Goal: Navigation & Orientation: Find specific page/section

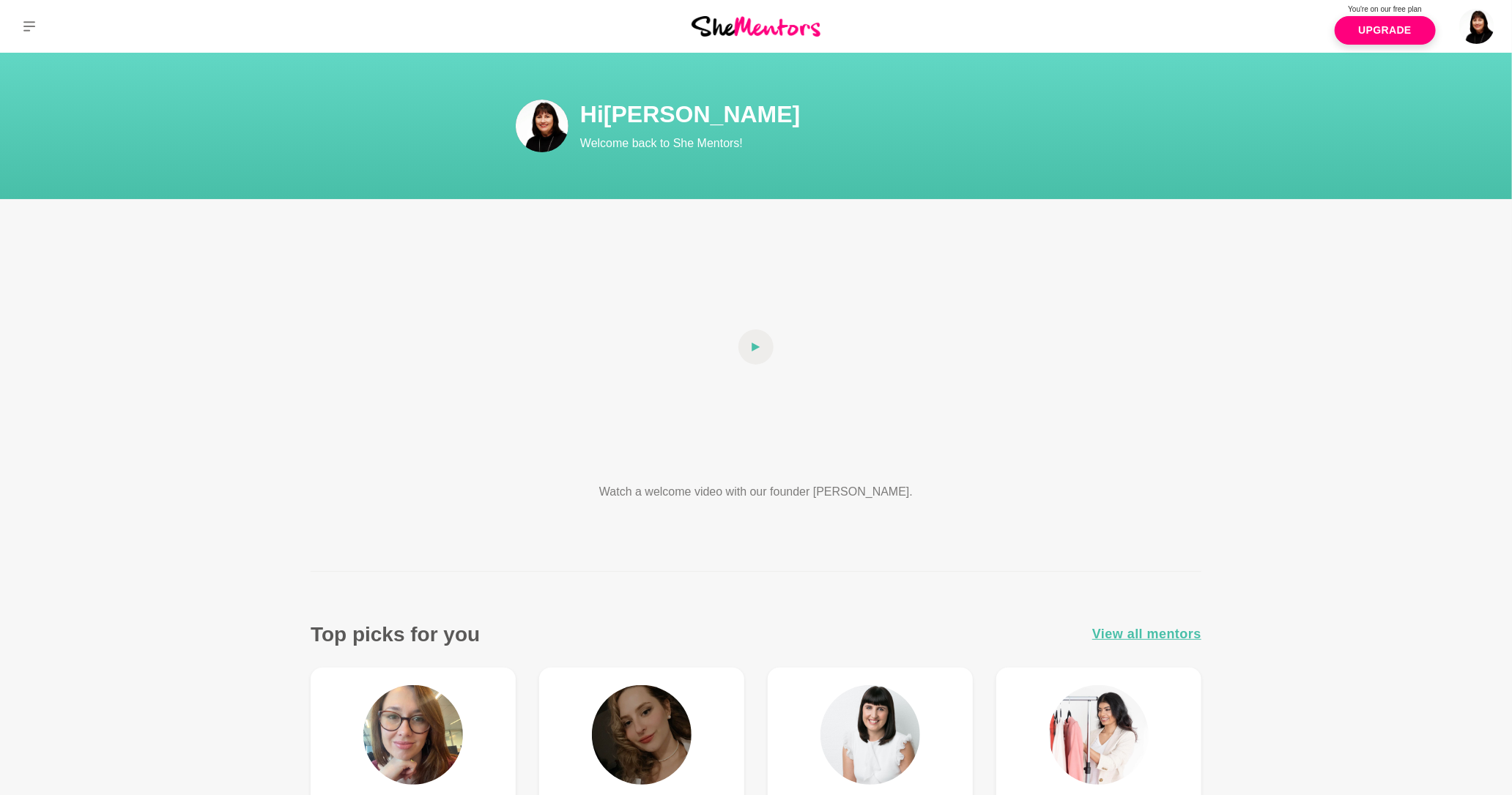
click at [554, 128] on img at bounding box center [542, 126] width 53 height 53
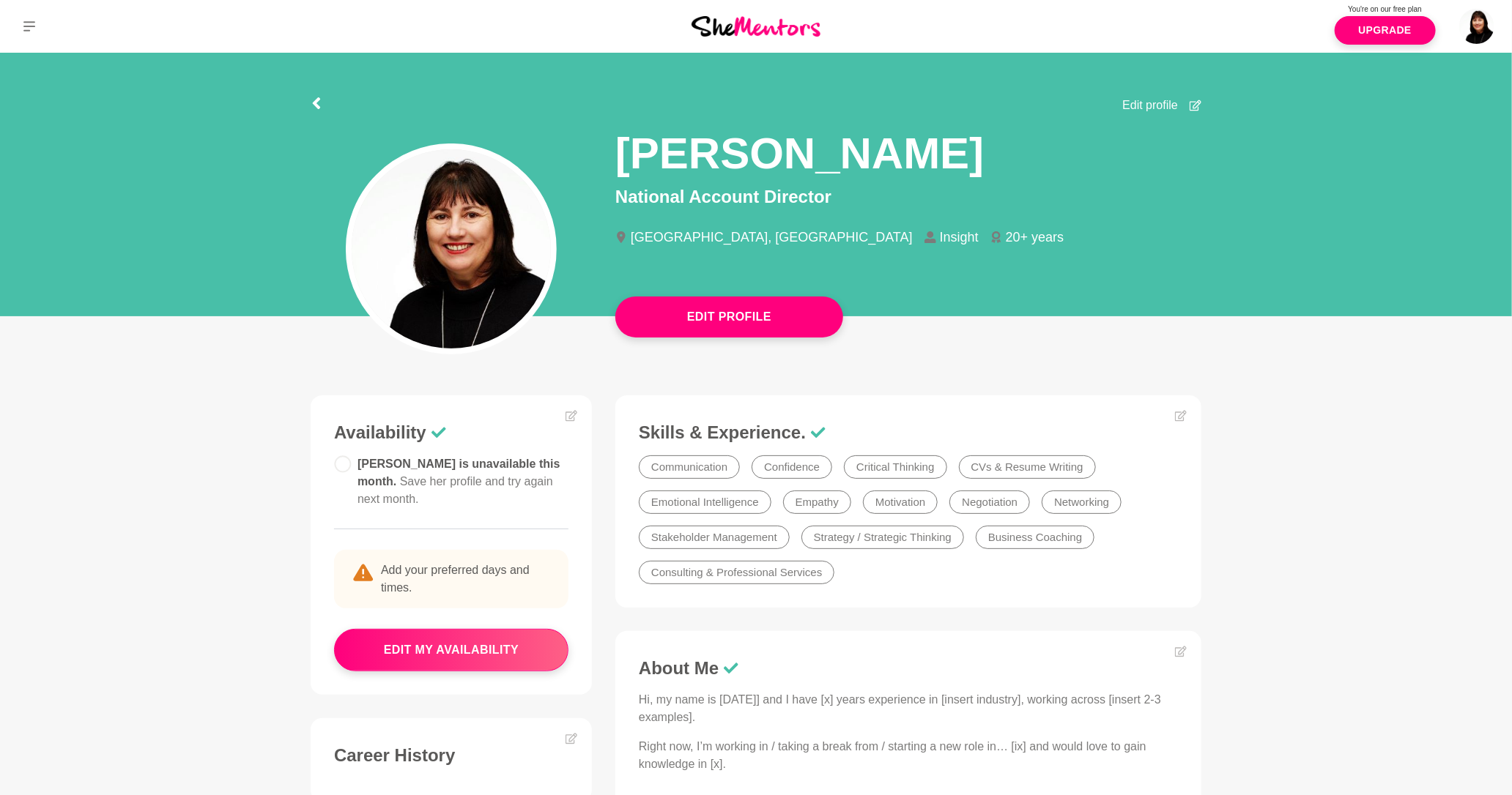
click at [802, 470] on li "Confidence" at bounding box center [791, 467] width 81 height 24
click at [477, 651] on button "edit my availability" at bounding box center [451, 650] width 235 height 42
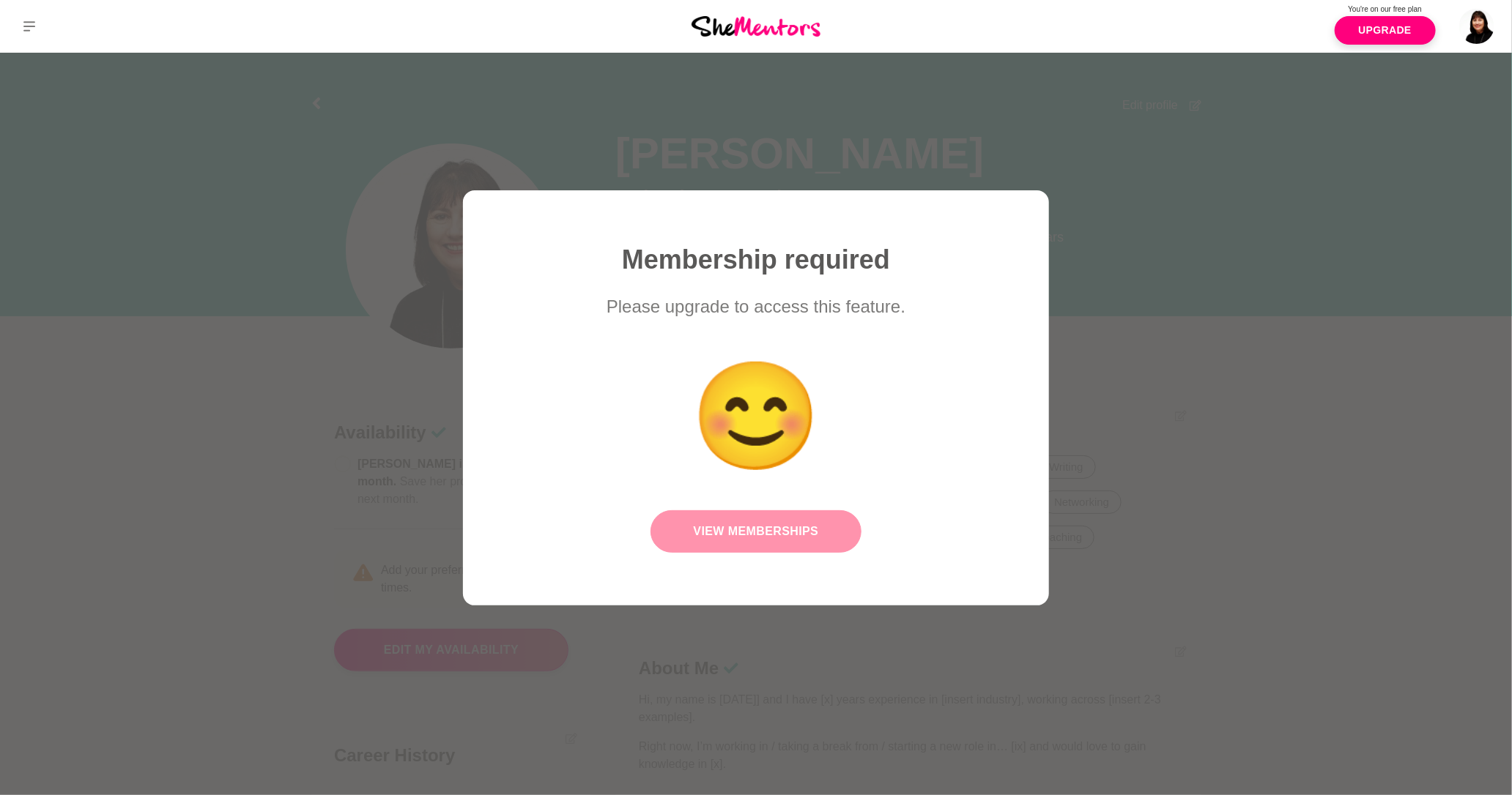
click at [713, 539] on link "View Memberships" at bounding box center [755, 531] width 211 height 42
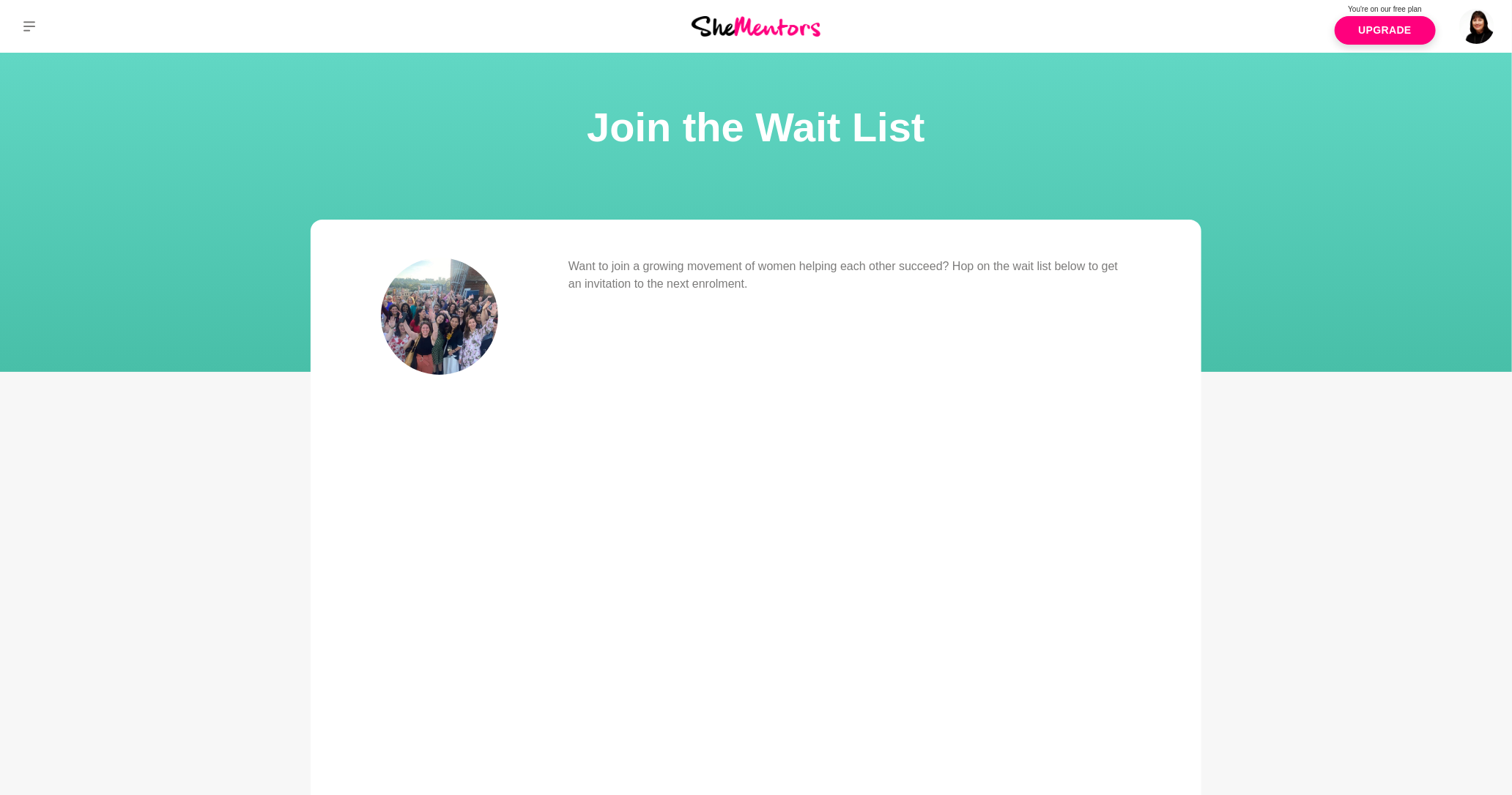
click at [1267, 195] on section "Join the Wait List" at bounding box center [756, 212] width 1512 height 319
